Goal: Transaction & Acquisition: Purchase product/service

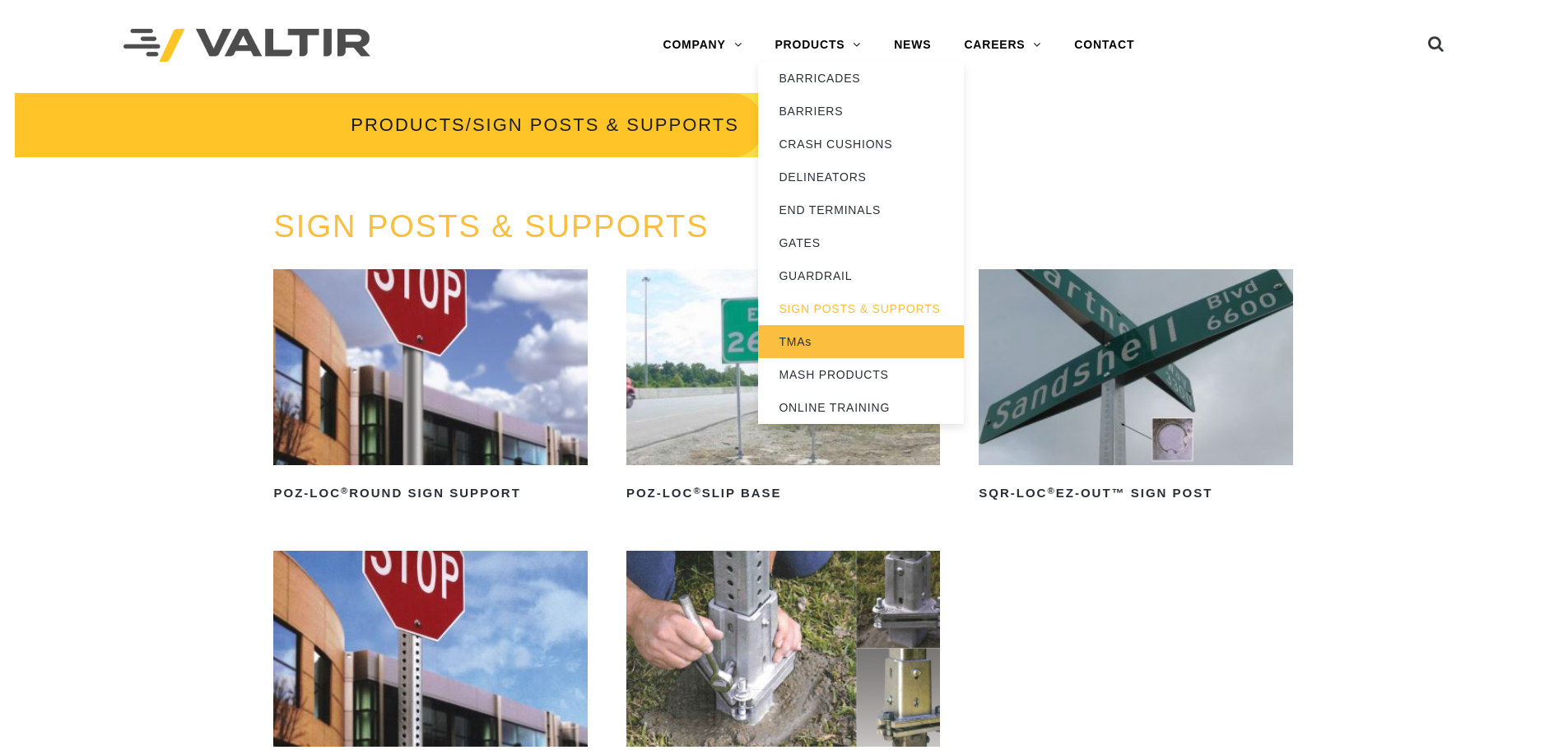
click at [807, 343] on link "TMAs" at bounding box center [861, 341] width 206 height 33
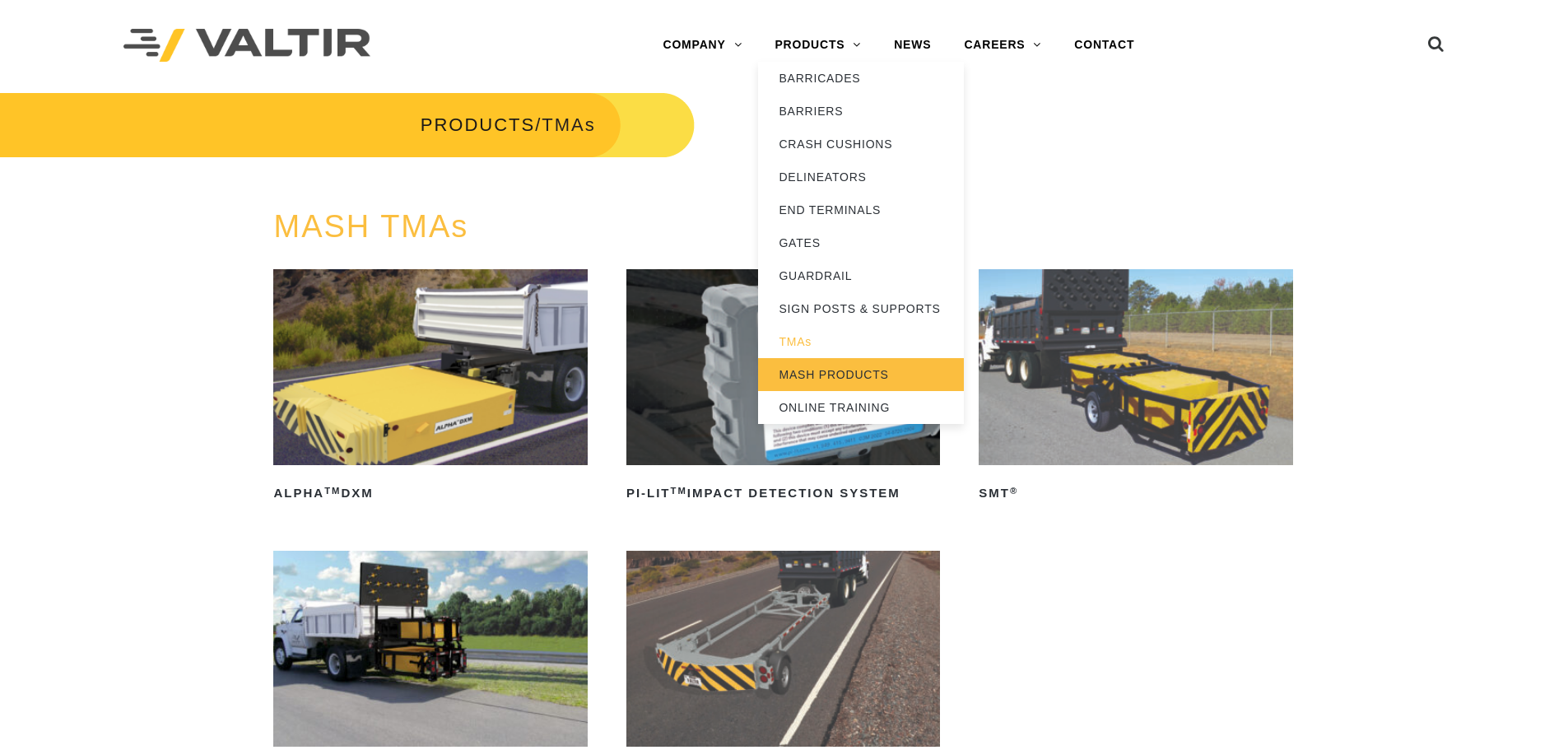
click at [810, 375] on link "MASH PRODUCTS" at bounding box center [861, 375] width 206 height 33
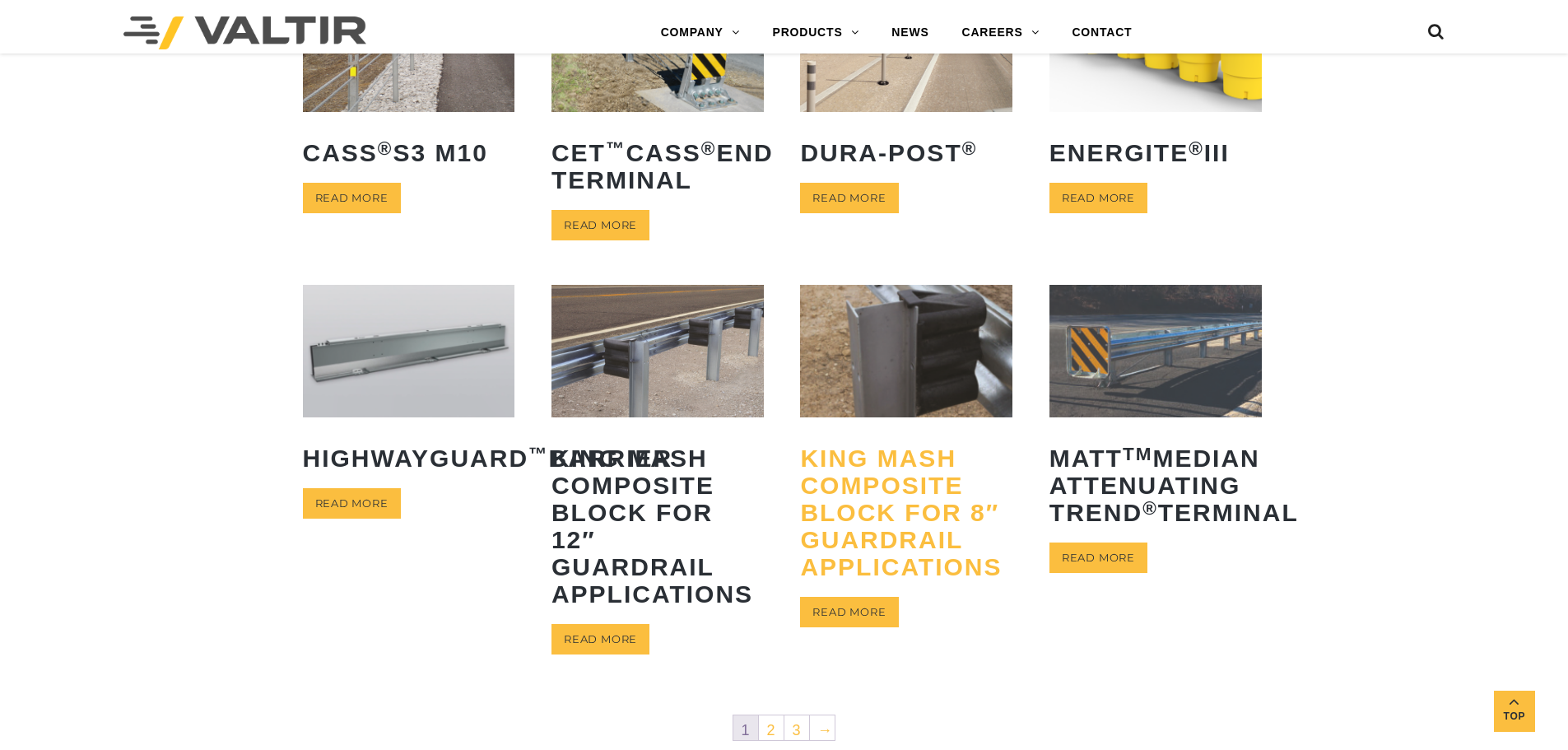
scroll to position [823, 0]
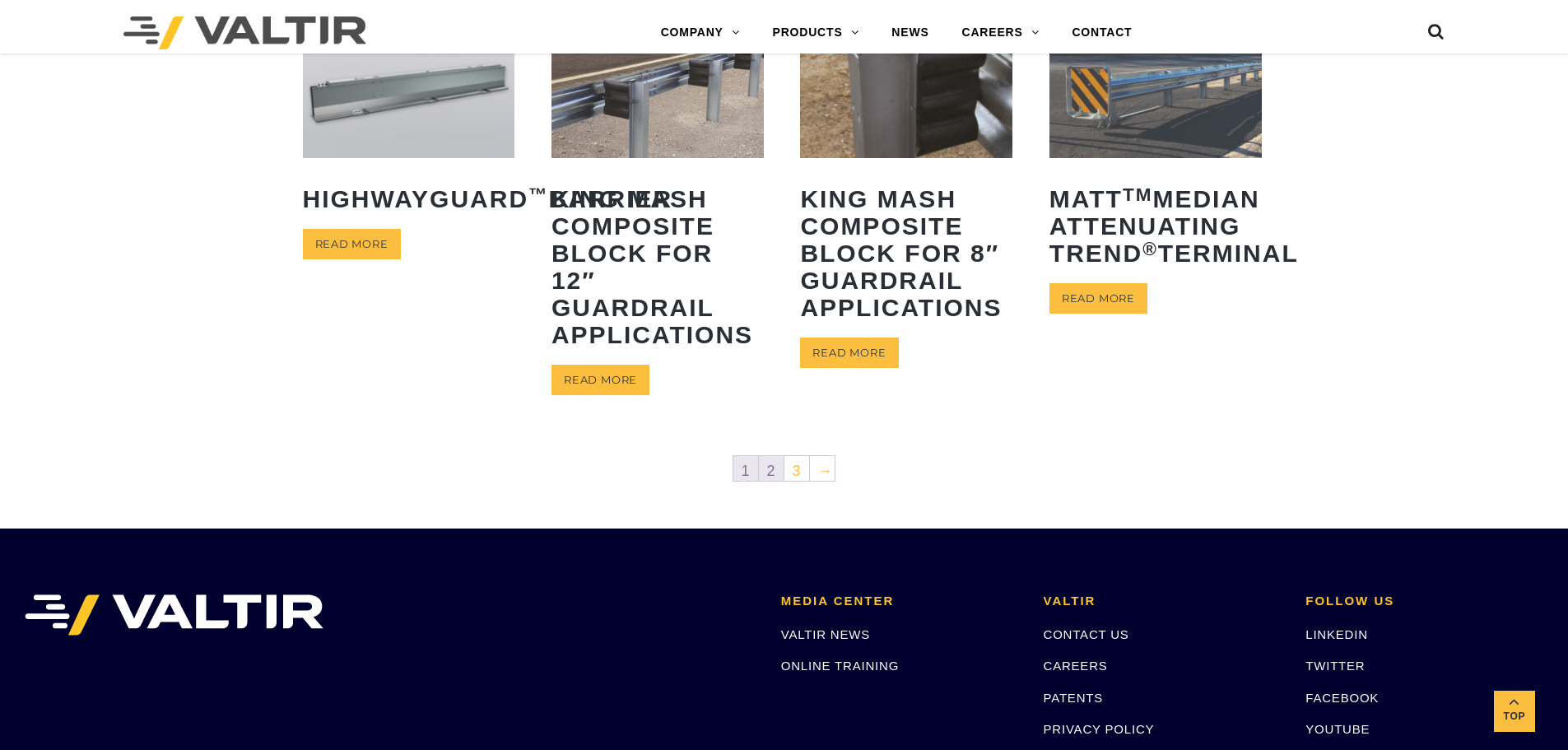
click at [764, 470] on link "2" at bounding box center [771, 468] width 25 height 25
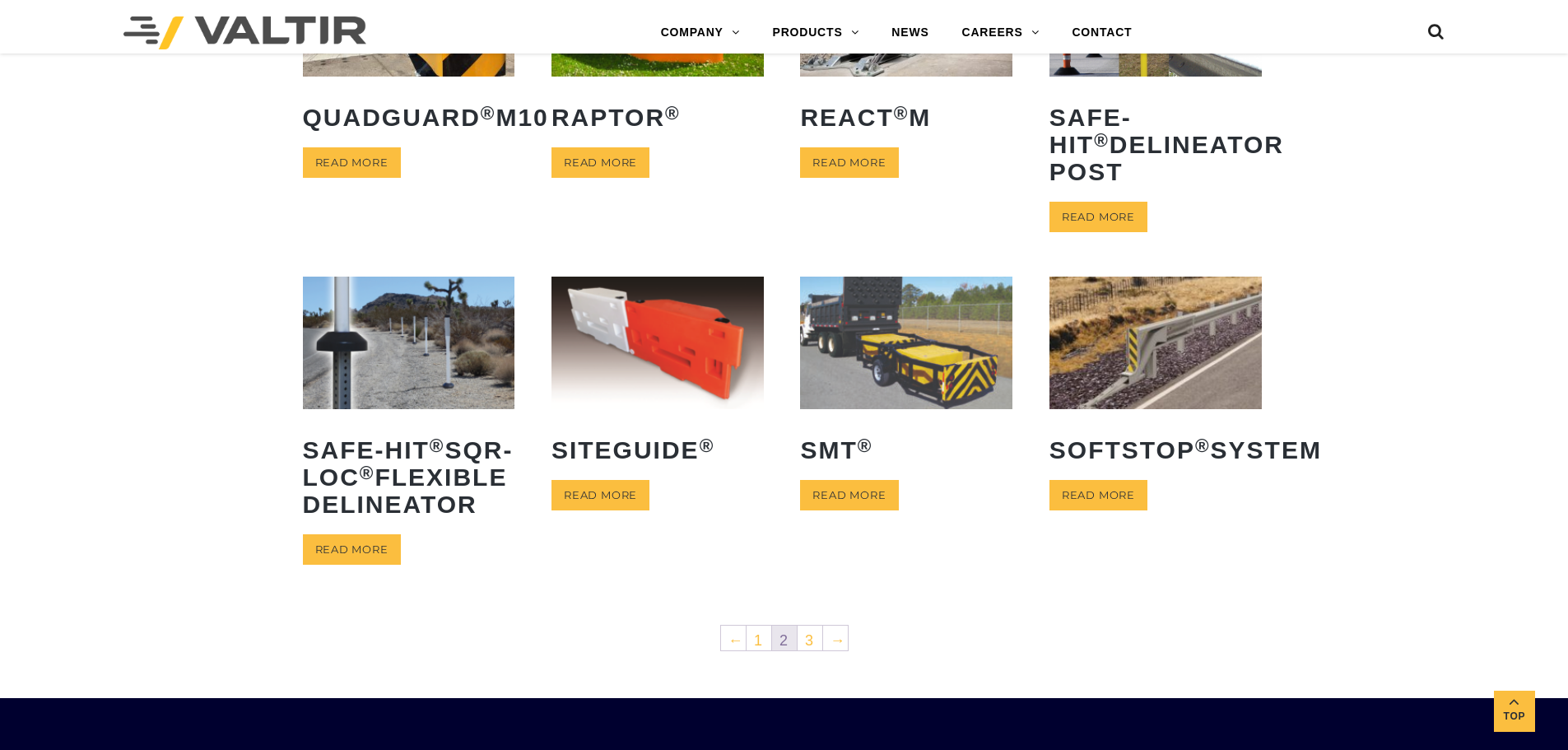
scroll to position [577, 0]
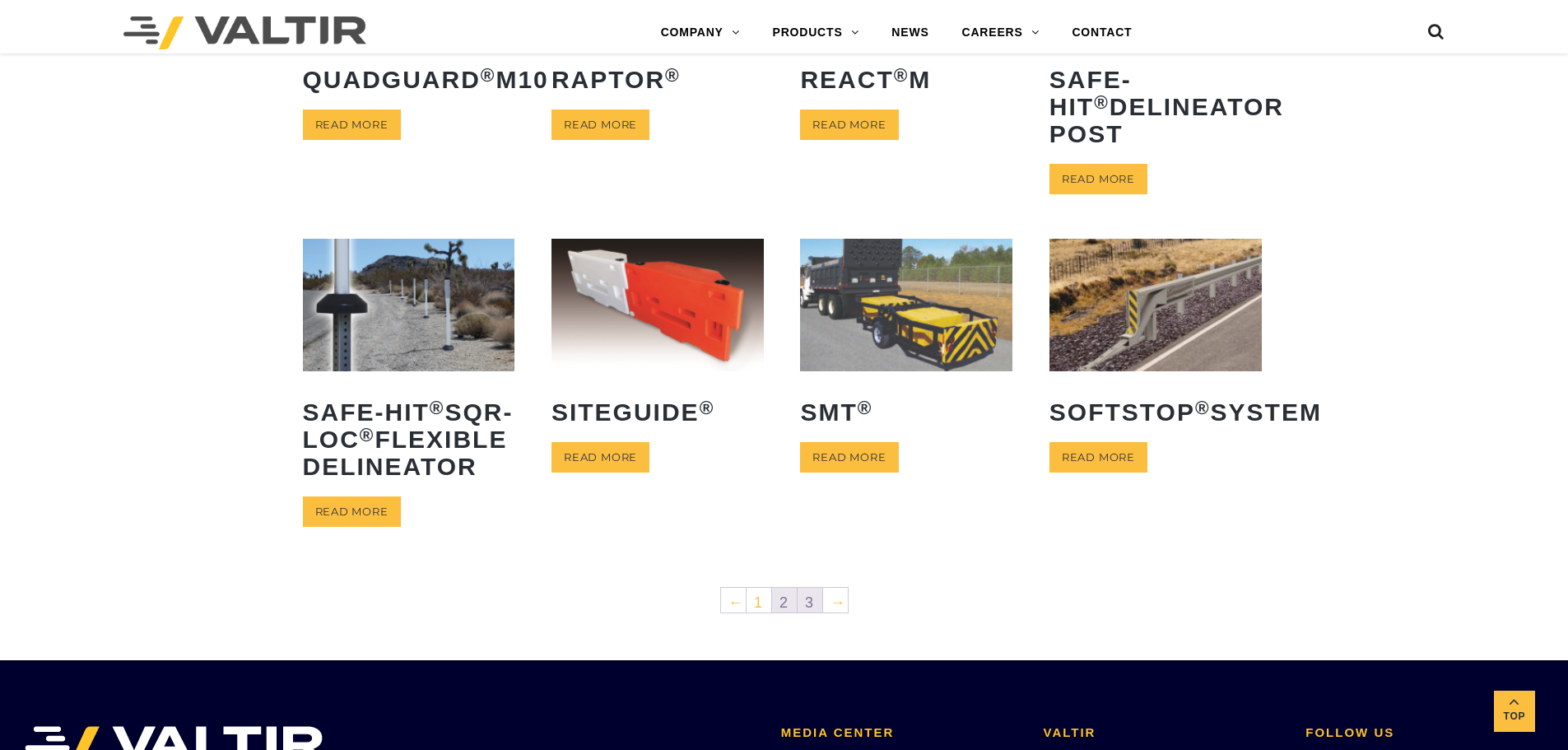
click at [811, 612] on link "3" at bounding box center [810, 601] width 25 height 25
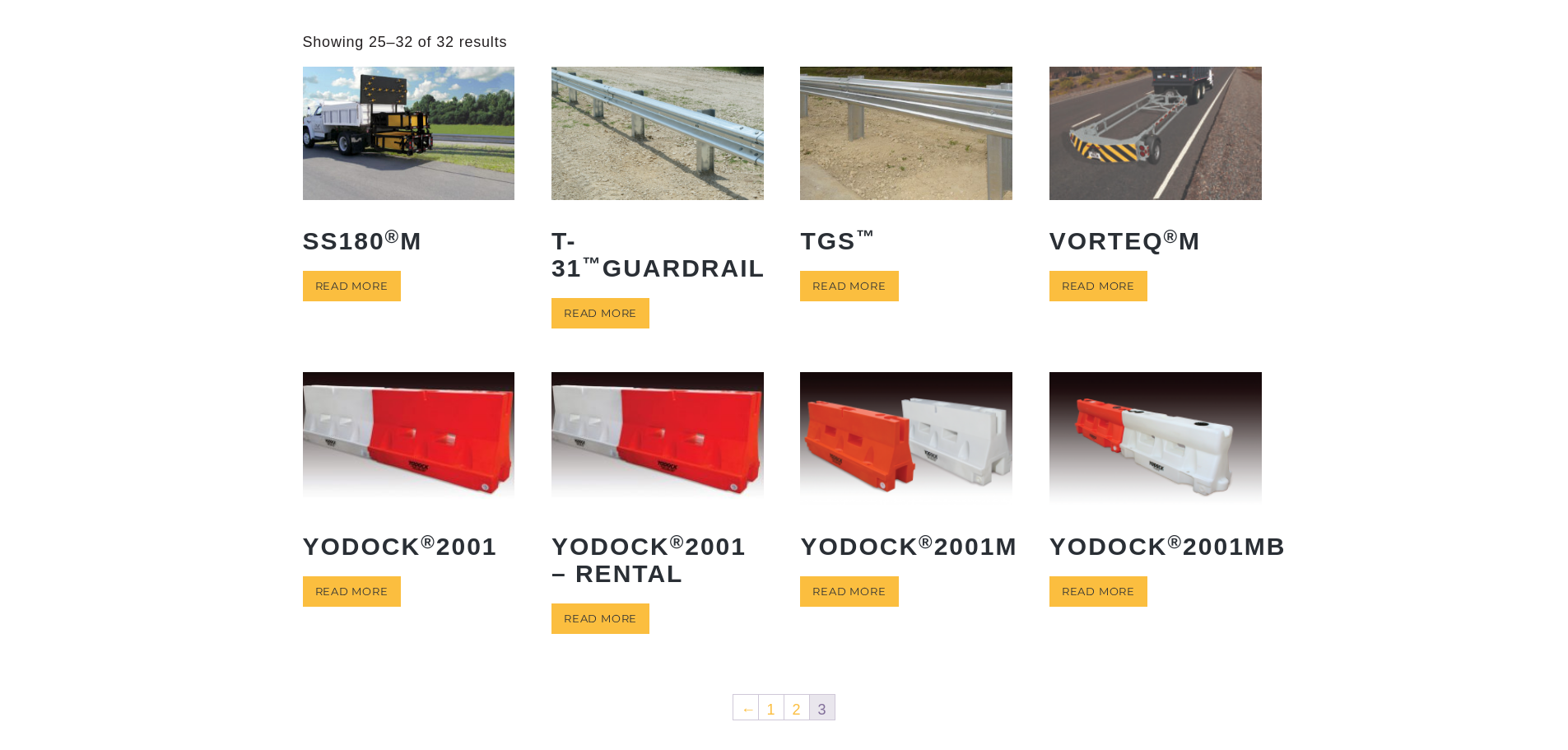
scroll to position [165, 0]
